Goal: Book appointment/travel/reservation

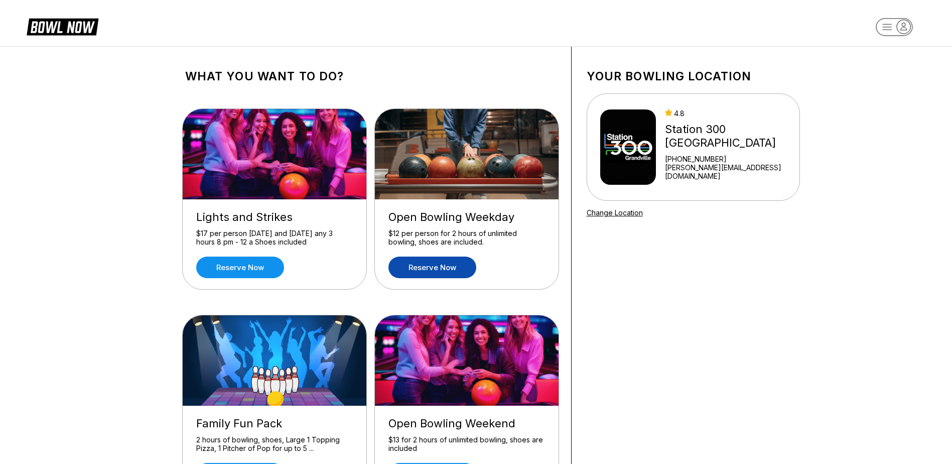
click at [440, 268] on link "Reserve now" at bounding box center [433, 268] width 88 height 22
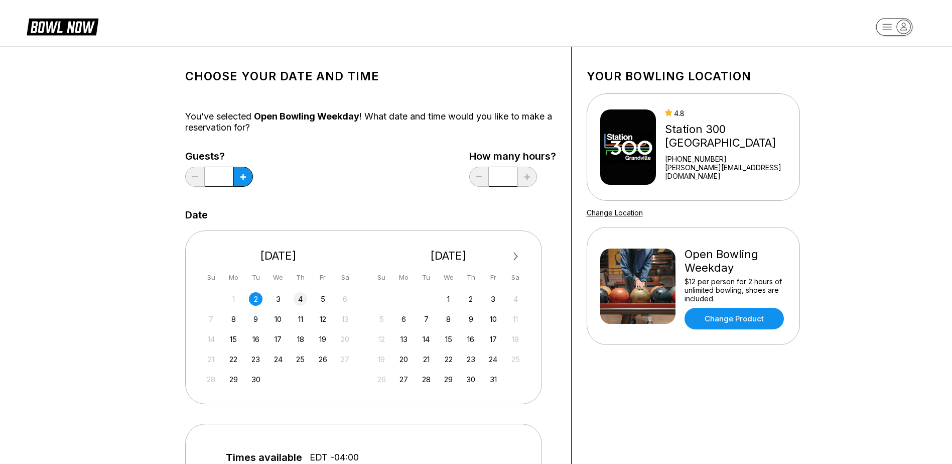
click at [301, 296] on div "4" at bounding box center [301, 299] width 14 height 14
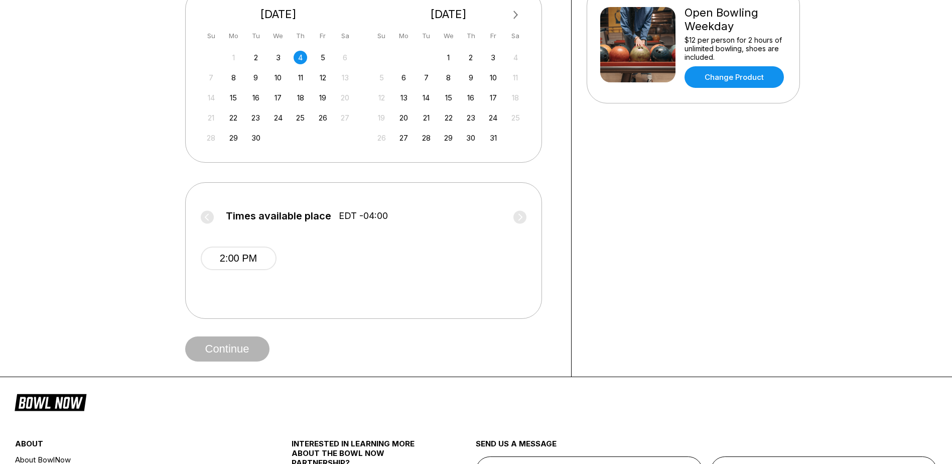
scroll to position [226, 0]
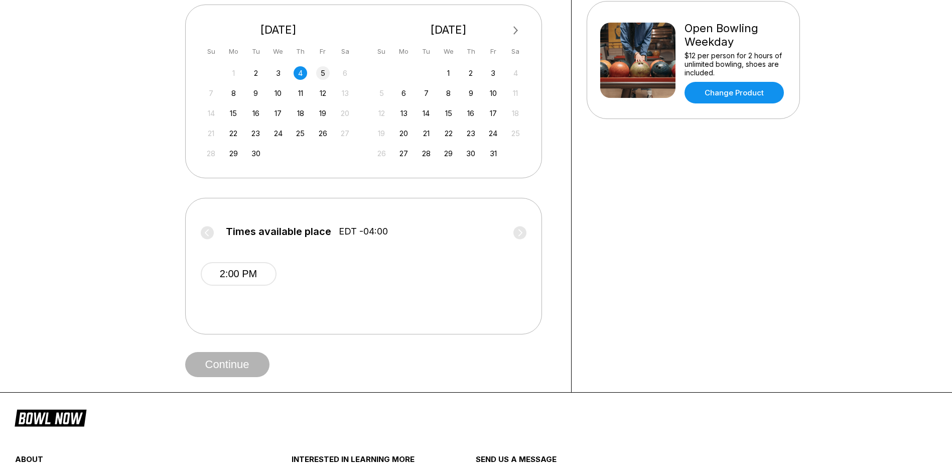
click at [323, 74] on div "5" at bounding box center [323, 73] width 14 height 14
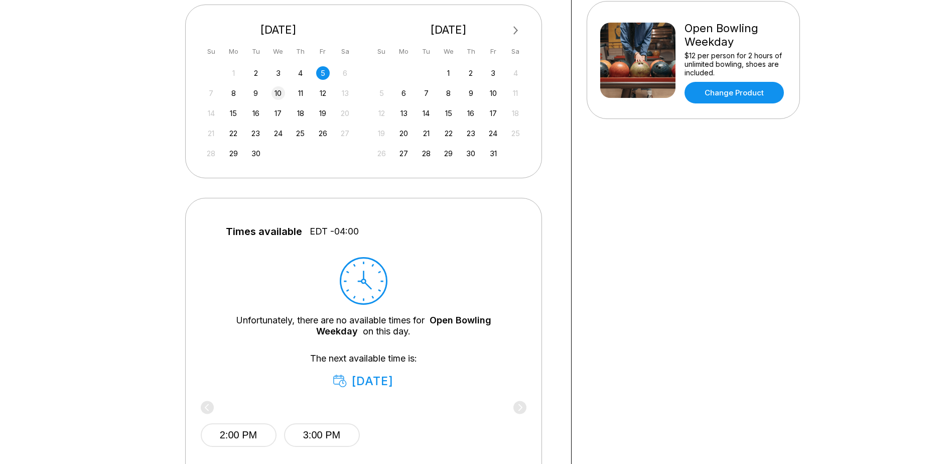
click at [279, 91] on div "10" at bounding box center [279, 93] width 14 height 14
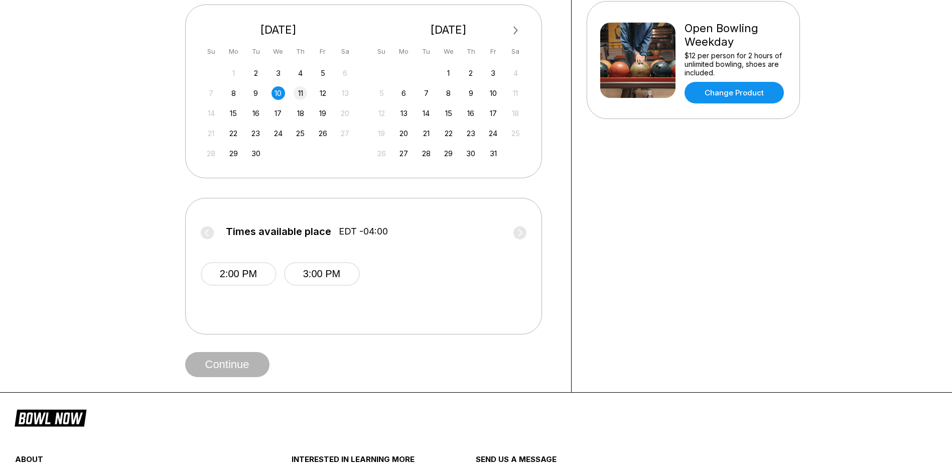
click at [299, 91] on div "11" at bounding box center [301, 93] width 14 height 14
click at [324, 92] on div "12" at bounding box center [323, 93] width 14 height 14
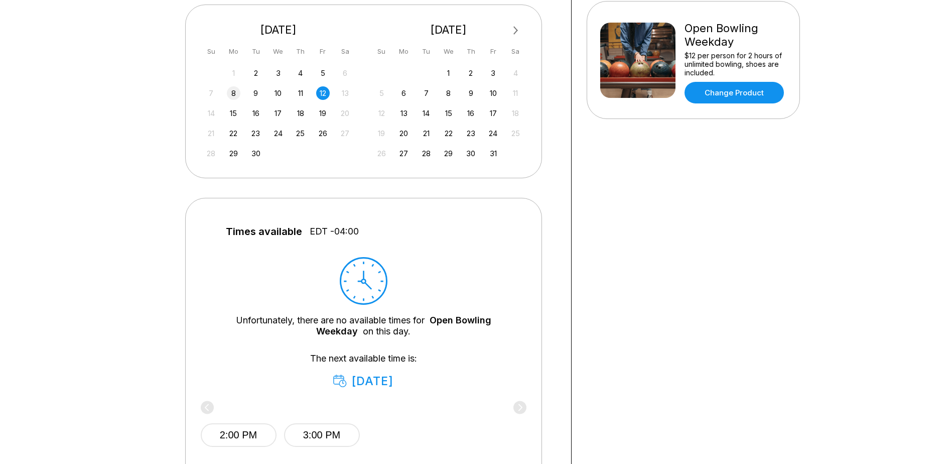
click at [234, 90] on div "8" at bounding box center [234, 93] width 14 height 14
click at [280, 93] on div "10" at bounding box center [279, 93] width 14 height 14
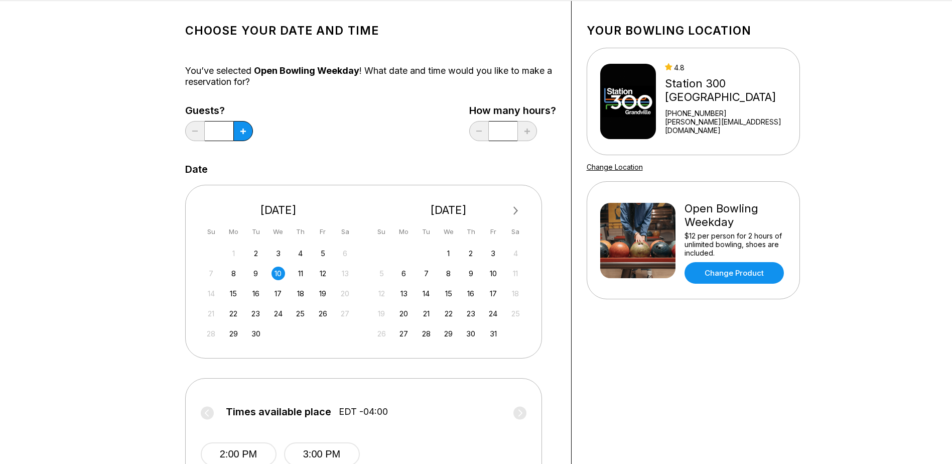
scroll to position [0, 0]
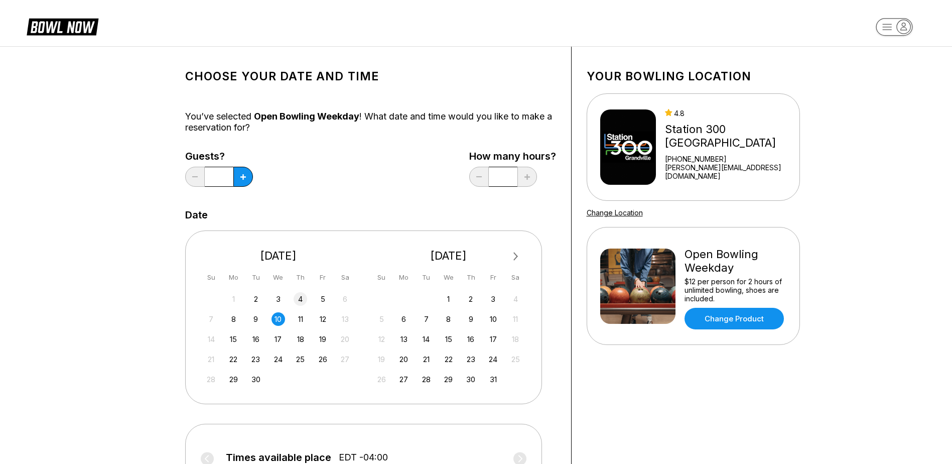
click at [302, 295] on div "4" at bounding box center [301, 299] width 14 height 14
click at [242, 176] on icon at bounding box center [244, 177] width 6 height 6
type input "*"
